Goal: Task Accomplishment & Management: Use online tool/utility

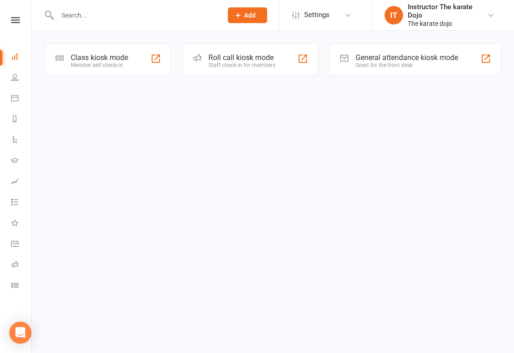
click at [94, 68] on div "Class kiosk mode Member self check-in" at bounding box center [107, 59] width 127 height 32
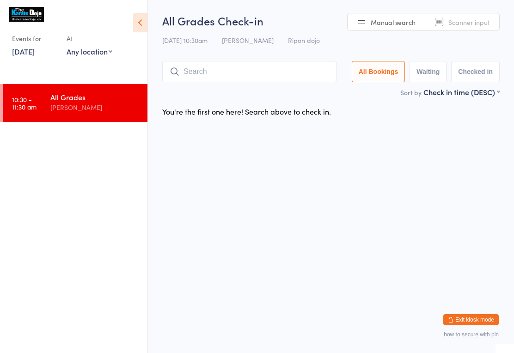
click at [230, 73] on input "search" at bounding box center [249, 71] width 174 height 21
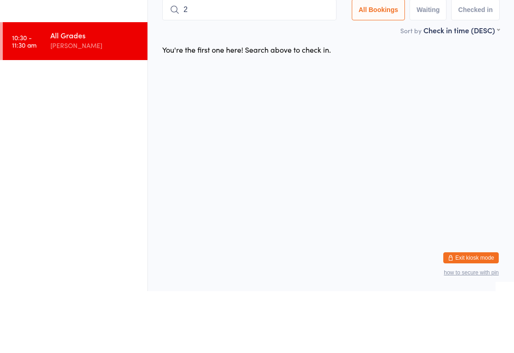
type input "21"
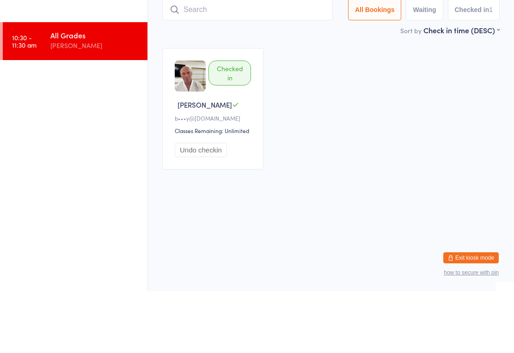
click at [228, 61] on input "search" at bounding box center [247, 71] width 170 height 21
type input "120"
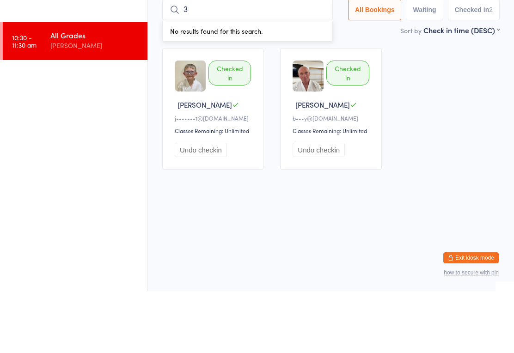
type input "34"
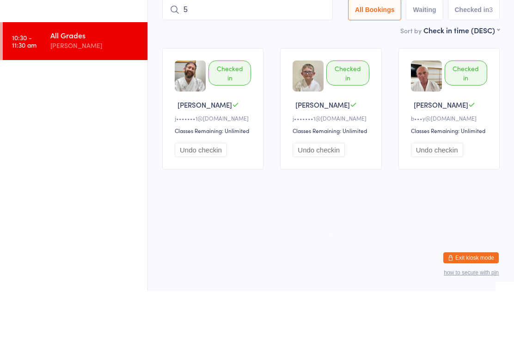
type input "58"
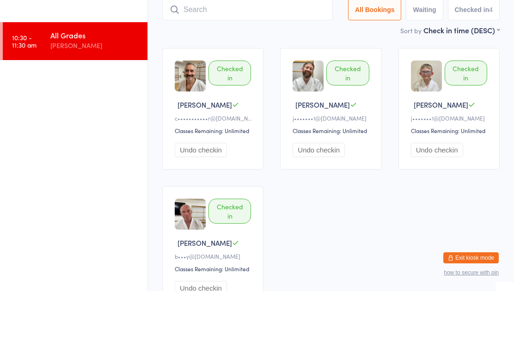
click at [227, 61] on input "search" at bounding box center [247, 71] width 170 height 21
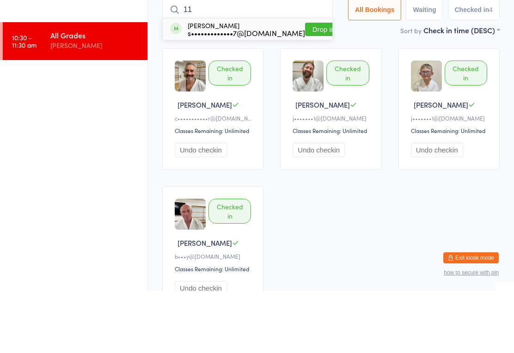
type input "11"
click at [306, 80] on div "[PERSON_NAME] s•••••••••••••7@[DOMAIN_NAME] Drop in" at bounding box center [248, 90] width 170 height 21
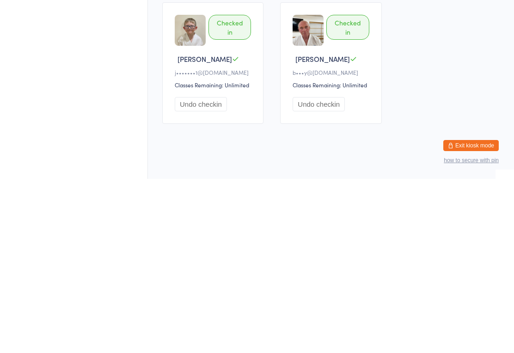
scroll to position [103, 0]
